Goal: Task Accomplishment & Management: Manage account settings

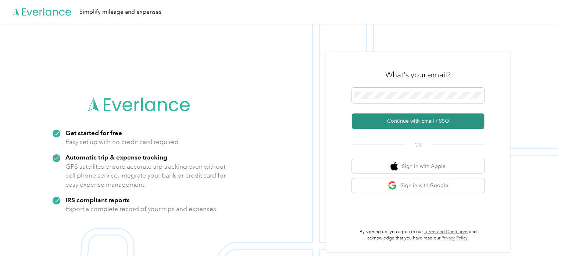
click at [436, 116] on button "Continue with Email / SSO" at bounding box center [418, 120] width 132 height 15
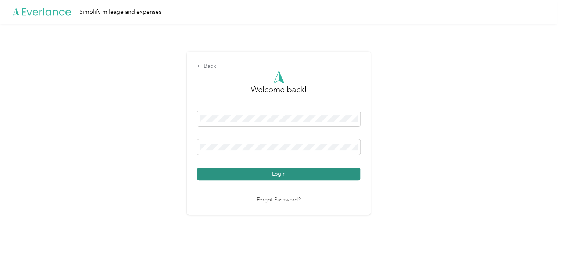
click at [340, 170] on button "Login" at bounding box center [278, 173] width 163 height 13
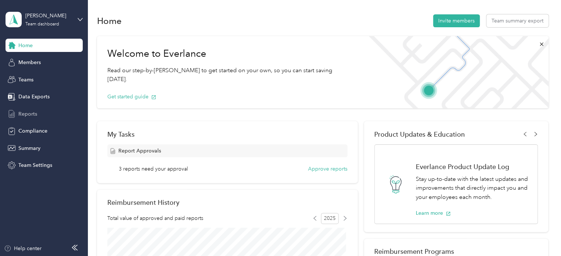
click at [41, 112] on div "Reports" at bounding box center [44, 113] width 77 height 13
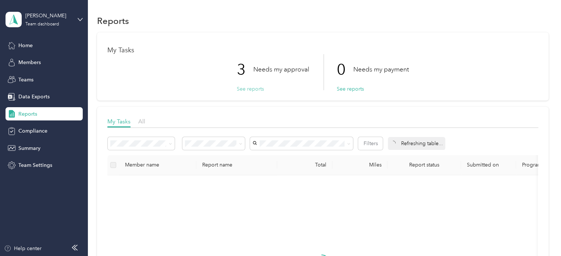
click at [243, 87] on button "See reports" at bounding box center [250, 89] width 27 height 8
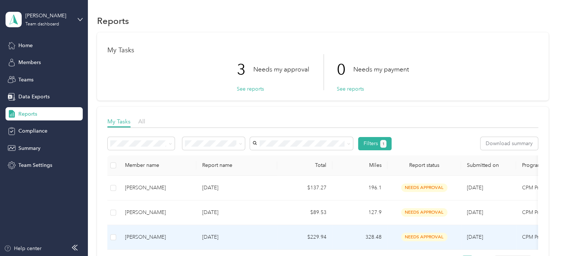
click at [140, 238] on div "[PERSON_NAME]" at bounding box center [157, 237] width 65 height 8
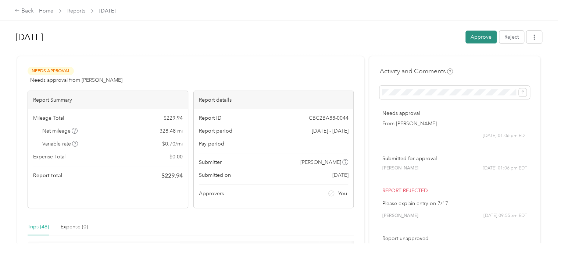
click at [481, 40] on button "Approve" at bounding box center [481, 37] width 31 height 13
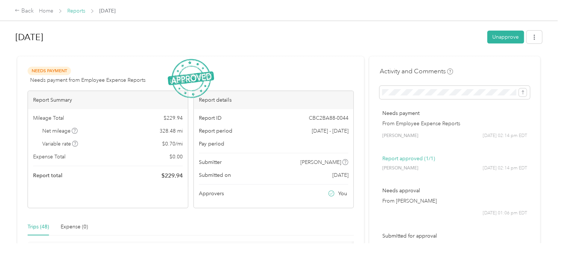
click at [74, 8] on link "Reports" at bounding box center [76, 11] width 18 height 6
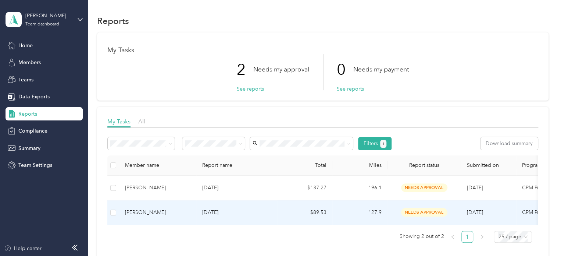
click at [144, 210] on div "[PERSON_NAME]" at bounding box center [157, 212] width 65 height 8
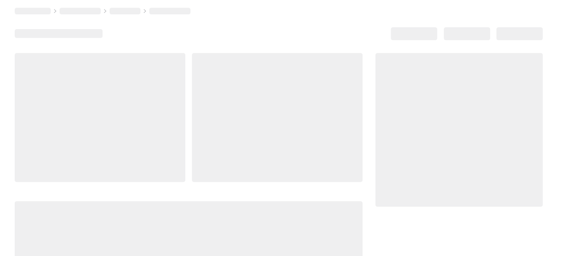
click at [144, 210] on div at bounding box center [189, 252] width 348 height 102
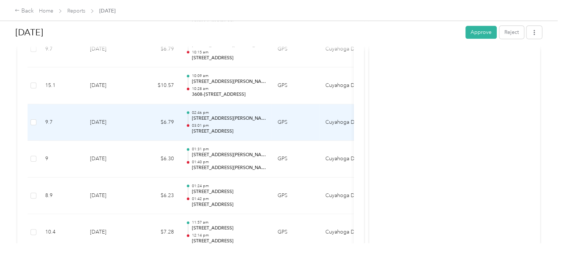
scroll to position [521, 0]
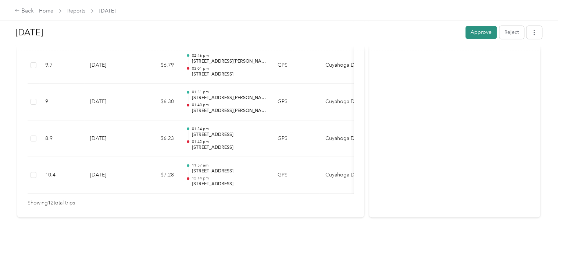
click at [467, 34] on button "Approve" at bounding box center [481, 32] width 31 height 13
click at [71, 13] on link "Reports" at bounding box center [76, 11] width 18 height 6
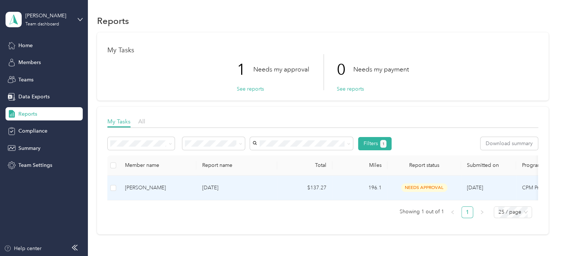
click at [152, 188] on div "[PERSON_NAME]" at bounding box center [157, 188] width 65 height 8
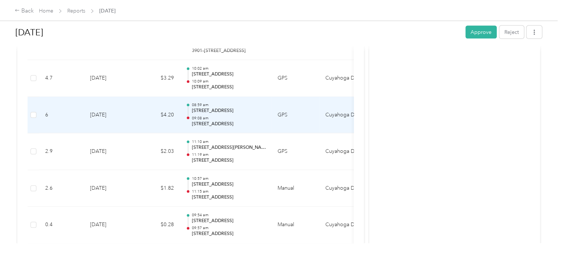
scroll to position [829, 0]
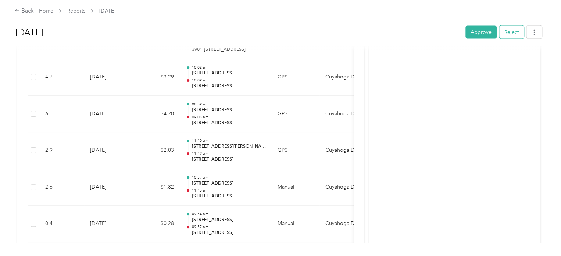
click at [512, 33] on button "Reject" at bounding box center [512, 32] width 25 height 13
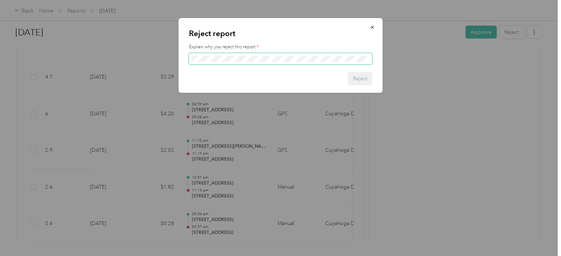
click at [284, 54] on span at bounding box center [281, 59] width 184 height 12
drag, startPoint x: 360, startPoint y: 81, endPoint x: 351, endPoint y: 78, distance: 10.3
click at [351, 78] on button "Reject" at bounding box center [360, 78] width 25 height 13
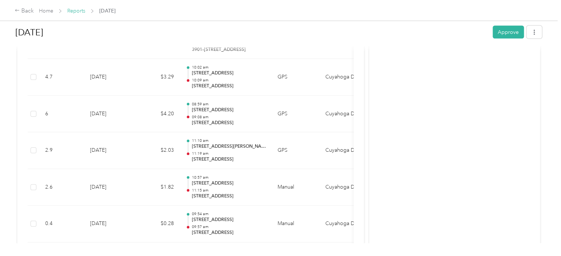
click at [75, 10] on link "Reports" at bounding box center [76, 11] width 18 height 6
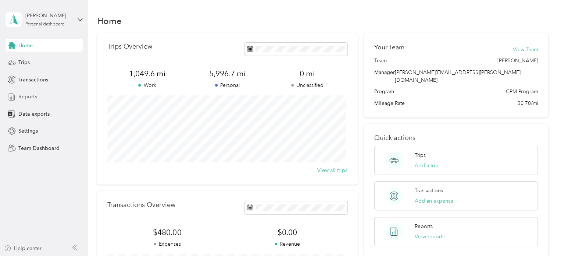
click at [40, 96] on div "Reports" at bounding box center [44, 96] width 77 height 13
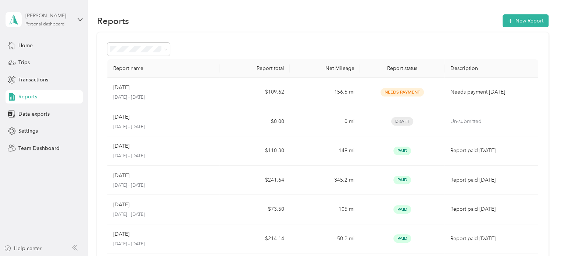
click at [44, 15] on div "[PERSON_NAME]" at bounding box center [48, 16] width 46 height 8
click at [43, 64] on div "Team dashboard Personal dashboard Log out" at bounding box center [125, 77] width 228 height 46
click at [38, 99] on div "Reports" at bounding box center [44, 96] width 77 height 13
click at [46, 20] on div "Kelly Ryba Personal dashboard" at bounding box center [48, 19] width 46 height 15
click at [31, 59] on div "Team dashboard" at bounding box center [31, 58] width 39 height 8
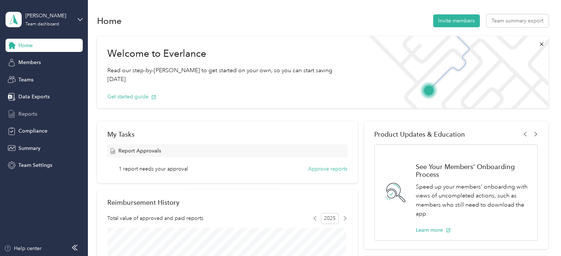
click at [32, 114] on span "Reports" at bounding box center [27, 114] width 19 height 8
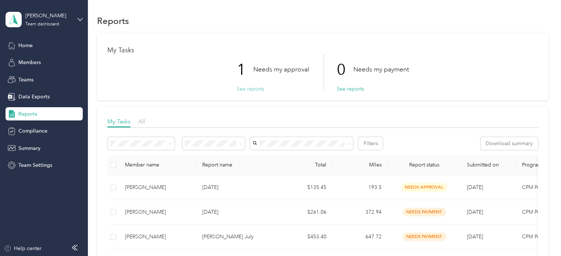
click at [256, 89] on button "See reports" at bounding box center [250, 89] width 27 height 8
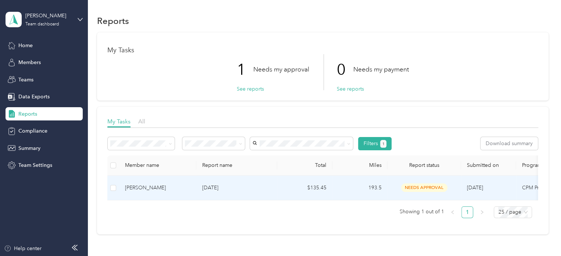
click at [150, 187] on div "[PERSON_NAME]" at bounding box center [157, 188] width 65 height 8
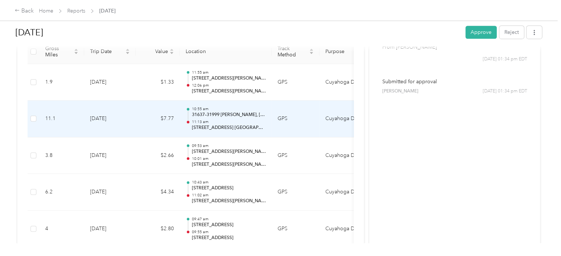
scroll to position [201, 0]
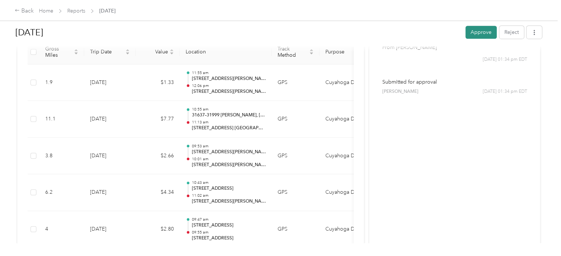
click at [483, 32] on button "Approve" at bounding box center [481, 32] width 31 height 13
